Goal: Obtain resource: Download file/media

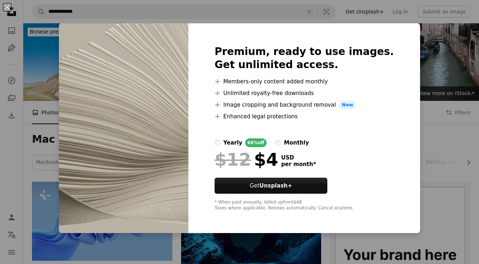
scroll to position [430, 0]
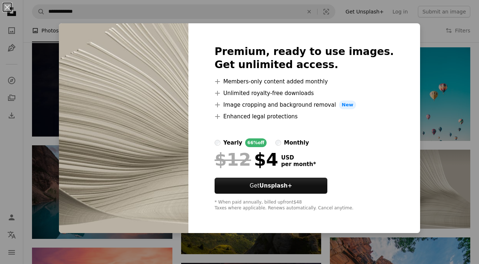
click at [336, 44] on div "Premium, ready to use images. Get unlimited access. A plus sign Members-only co…" at bounding box center [304, 127] width 232 height 209
click at [473, 98] on div "An X shape Premium, ready to use images. Get unlimited access. A plus sign Memb…" at bounding box center [239, 132] width 479 height 264
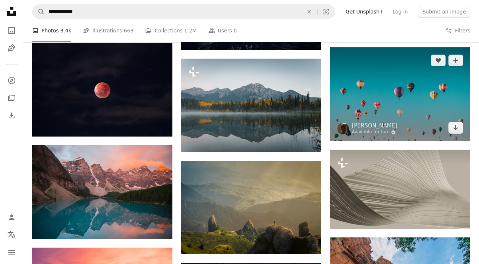
click at [465, 94] on img at bounding box center [400, 93] width 140 height 93
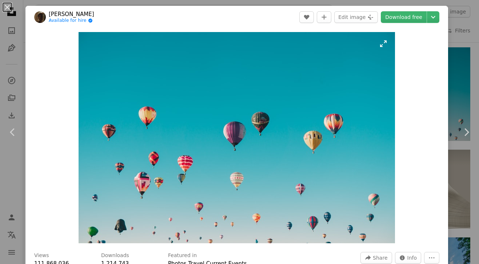
click at [381, 44] on img "Zoom in on this image" at bounding box center [237, 137] width 316 height 211
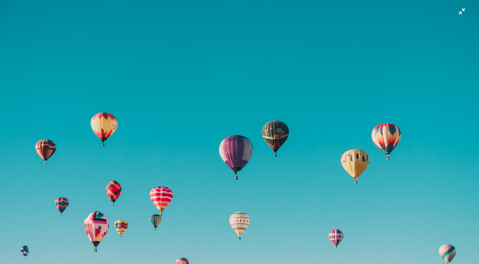
scroll to position [26, 0]
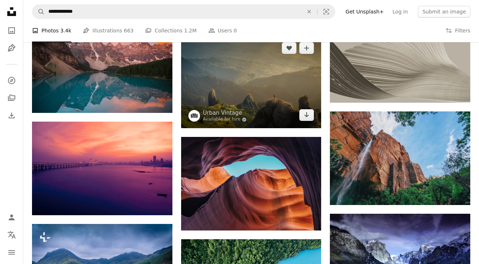
scroll to position [554, 0]
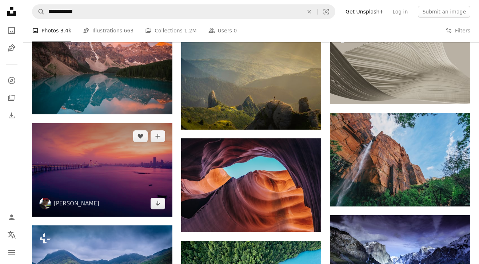
click at [123, 133] on img at bounding box center [102, 169] width 140 height 93
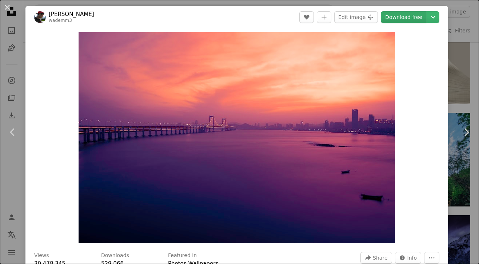
click at [407, 21] on link "Download free" at bounding box center [404, 17] width 46 height 12
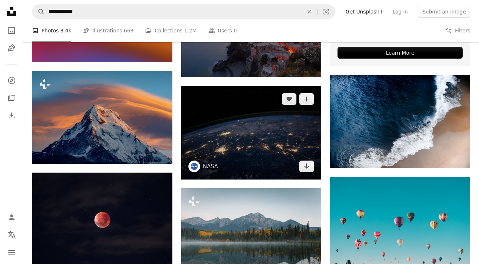
scroll to position [151, 0]
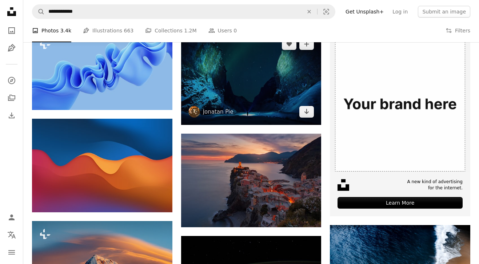
click at [196, 96] on img at bounding box center [251, 78] width 140 height 94
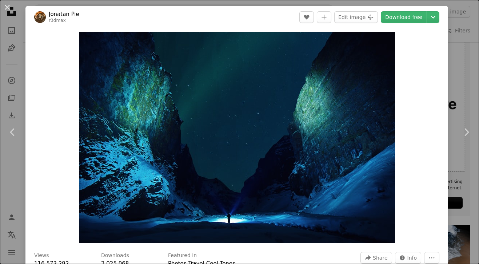
click at [32, 9] on header "Jonatan Pie r3dmax A heart A plus sign Edit image Plus sign for Unsplash+ Downl…" at bounding box center [236, 17] width 423 height 23
click at [31, 3] on div "An X shape Chevron left Chevron right Jonatan Pie r3dmax A heart A plus sign Ed…" at bounding box center [239, 132] width 479 height 264
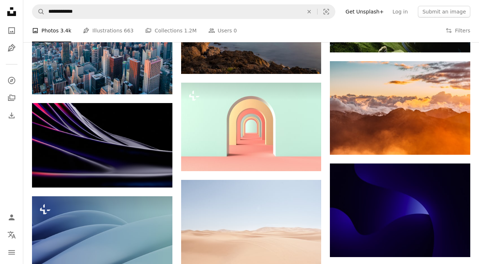
scroll to position [2356, 0]
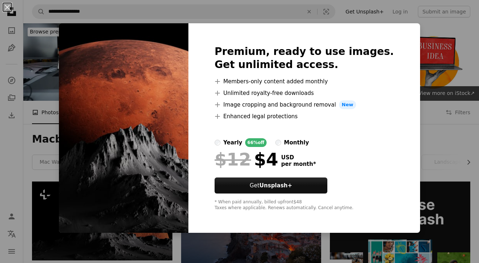
scroll to position [74, 0]
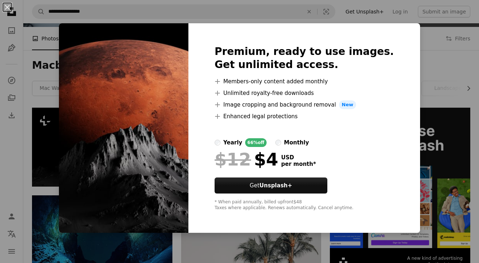
click at [451, 80] on div "An X shape Premium, ready to use images. Get unlimited access. A plus sign Memb…" at bounding box center [239, 131] width 479 height 263
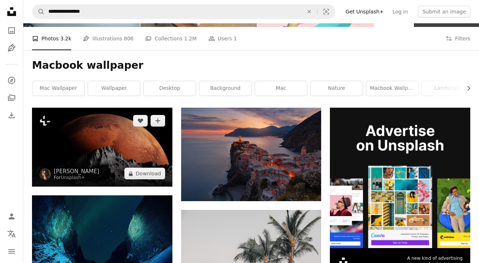
click at [94, 127] on img at bounding box center [102, 147] width 140 height 79
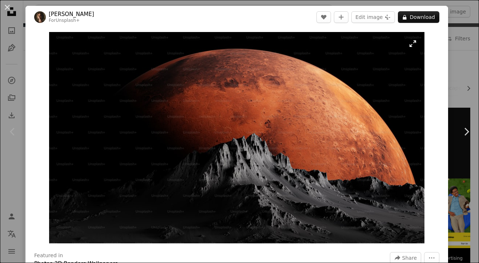
click at [192, 152] on img "Zoom in on this image" at bounding box center [236, 137] width 375 height 211
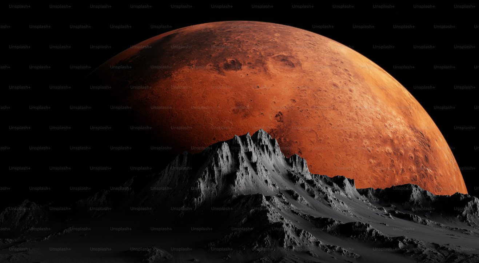
scroll to position [2, 0]
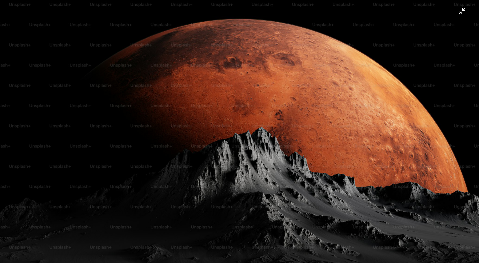
click at [191, 150] on img "Zoom out on this image" at bounding box center [240, 133] width 480 height 270
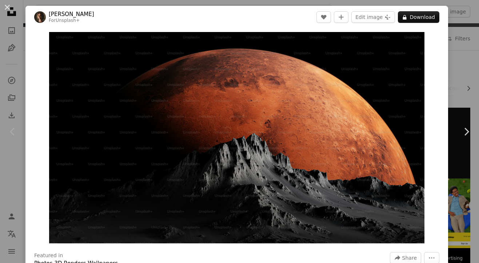
click at [191, 150] on img "Zoom in on this image" at bounding box center [236, 137] width 375 height 211
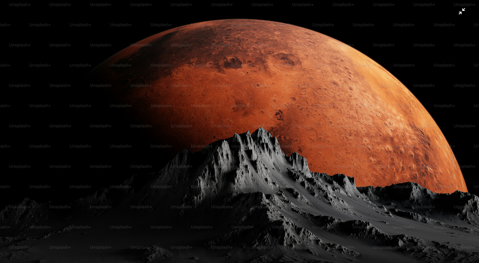
click at [191, 150] on img "Zoom out on this image" at bounding box center [240, 133] width 480 height 270
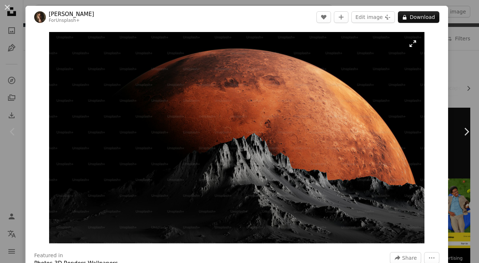
scroll to position [231, 0]
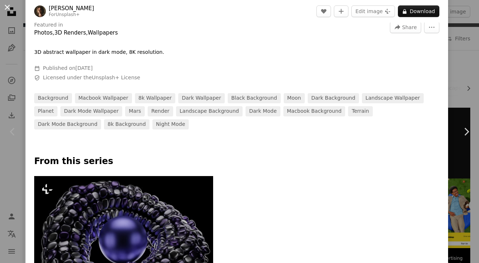
click at [12, 9] on button "An X shape" at bounding box center [7, 7] width 9 height 9
